Goal: Information Seeking & Learning: Learn about a topic

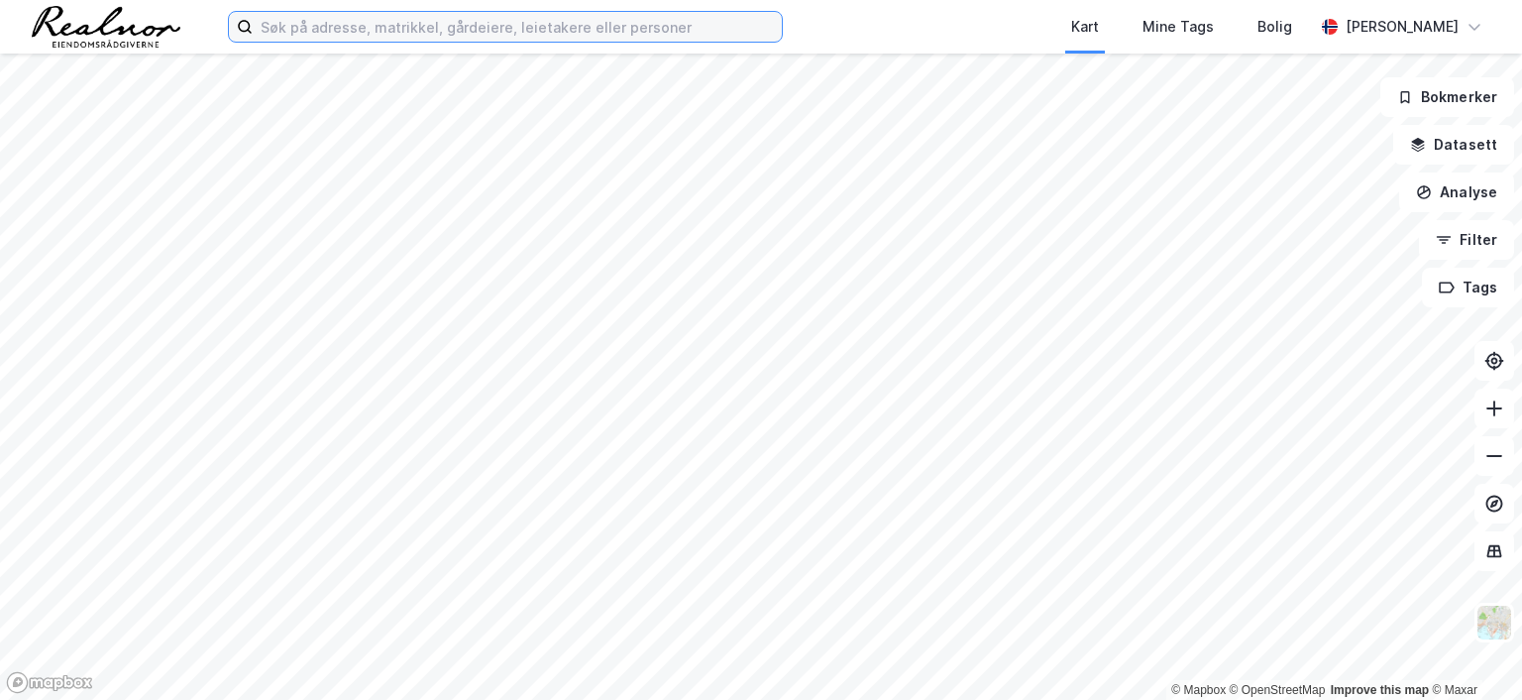
click at [535, 15] on input at bounding box center [517, 27] width 529 height 30
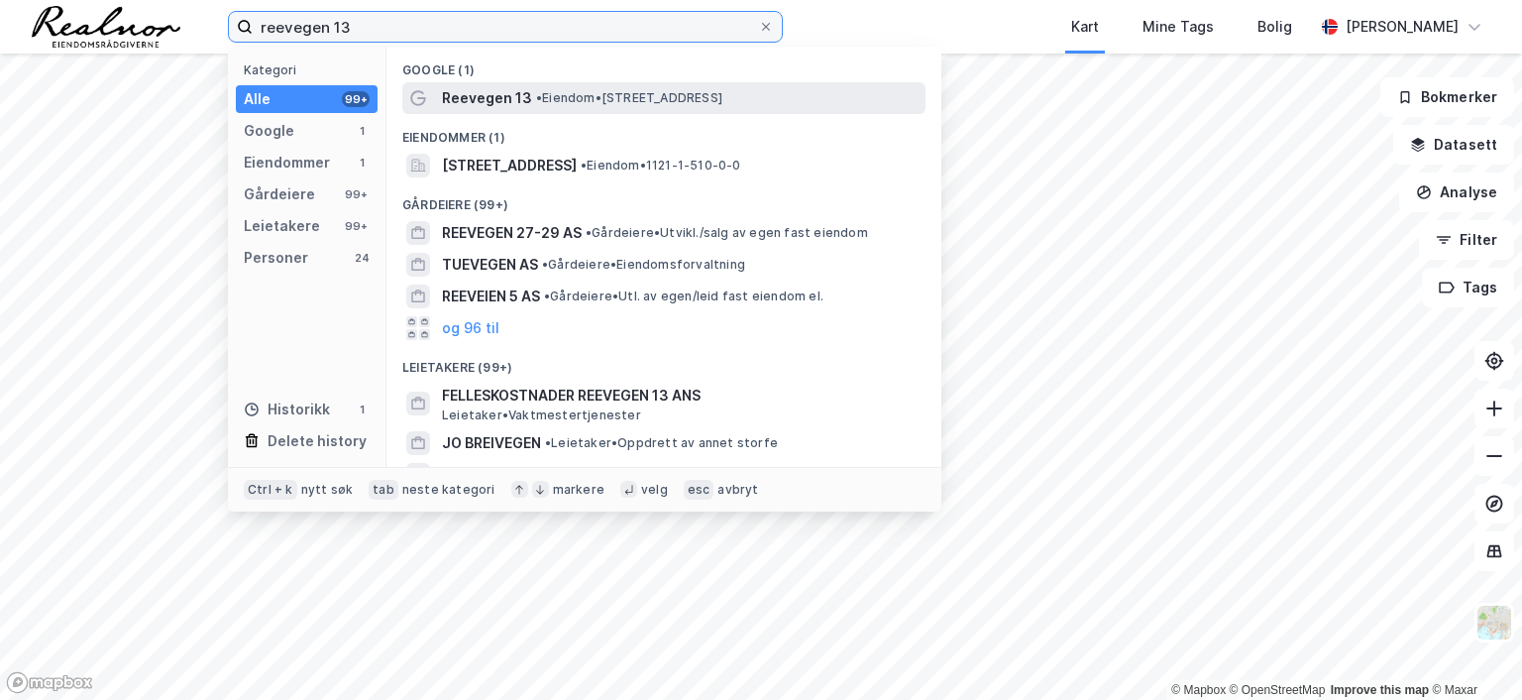
type input "reevegen 13"
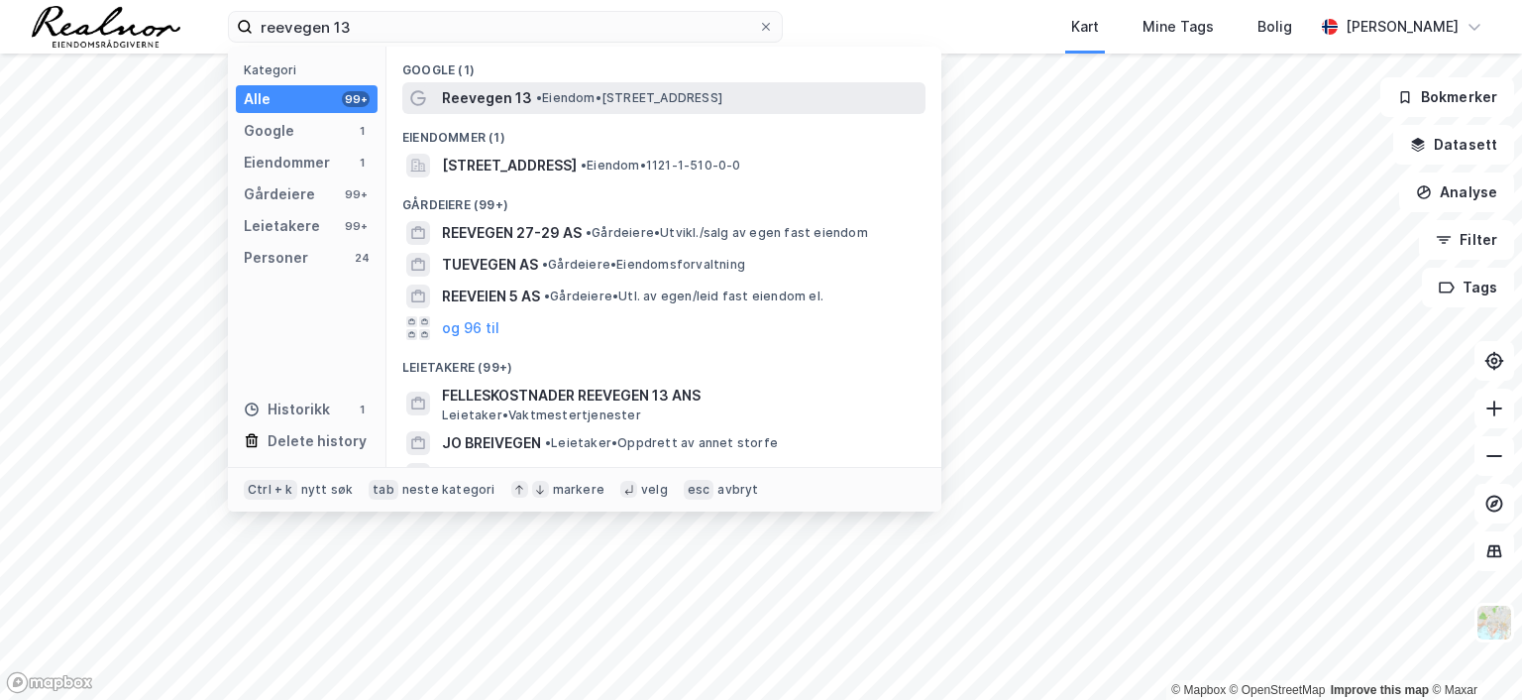
click at [546, 98] on span "• Eiendom • Reevegen 13, 4340 Bryne" at bounding box center [629, 98] width 186 height 16
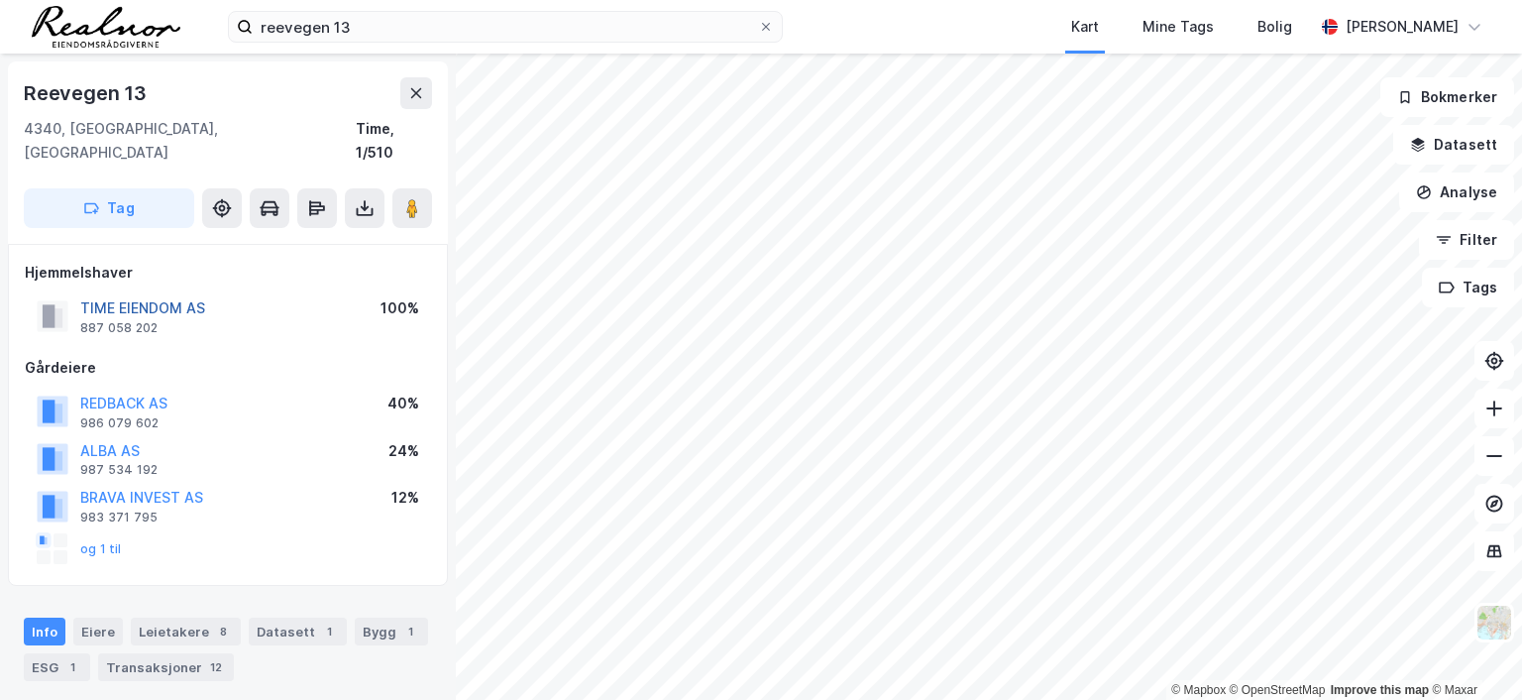
click at [0, 0] on button "TIME EIENDOM AS" at bounding box center [0, 0] width 0 height 0
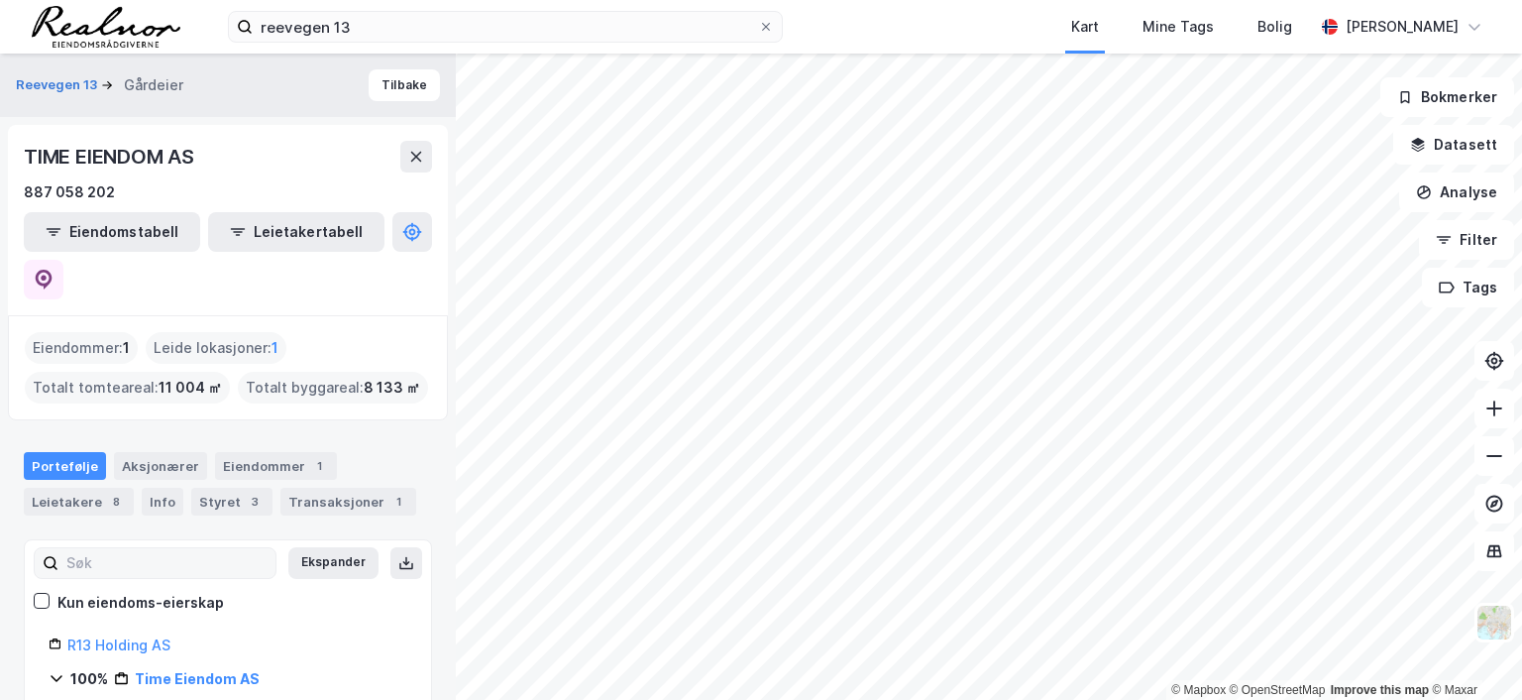
scroll to position [24, 0]
